Goal: Transaction & Acquisition: Book appointment/travel/reservation

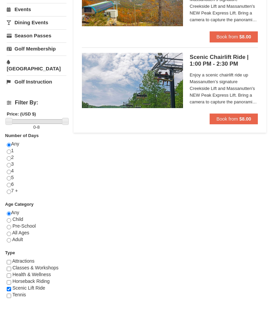
scroll to position [189, 0]
click at [19, 237] on span "Adult" at bounding box center [17, 239] width 11 height 5
click at [10, 232] on input "radio" at bounding box center [9, 234] width 4 height 4
radio input "true"
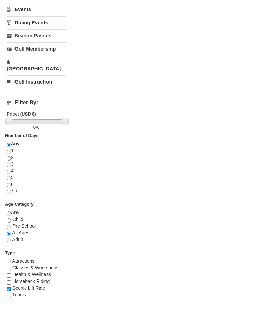
click at [7, 238] on input "radio" at bounding box center [9, 240] width 4 height 4
radio input "true"
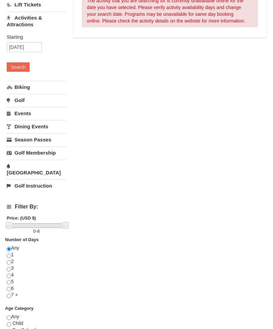
scroll to position [131, 0]
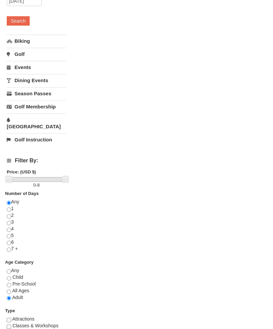
click at [14, 268] on div "Any Child Pre-School All Ages Adult" at bounding box center [37, 288] width 60 height 40
click at [11, 270] on input "radio" at bounding box center [9, 272] width 4 height 4
radio input "true"
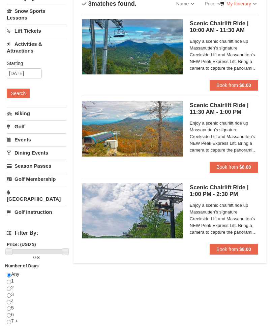
scroll to position [0, 0]
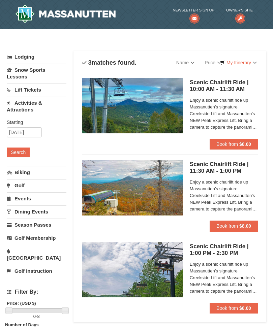
click at [231, 146] on span "Book from" at bounding box center [227, 143] width 22 height 5
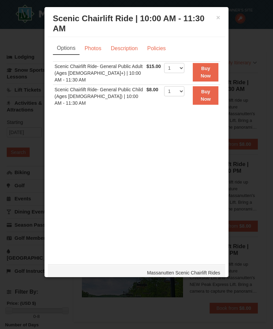
click at [212, 21] on h3 "Scenic Chairlift Ride | 10:00 AM - 11:30 AM Massanutten Scenic Chairlift Rides" at bounding box center [136, 23] width 167 height 20
click at [216, 15] on button "×" at bounding box center [218, 17] width 4 height 7
